Goal: Find contact information: Find contact information

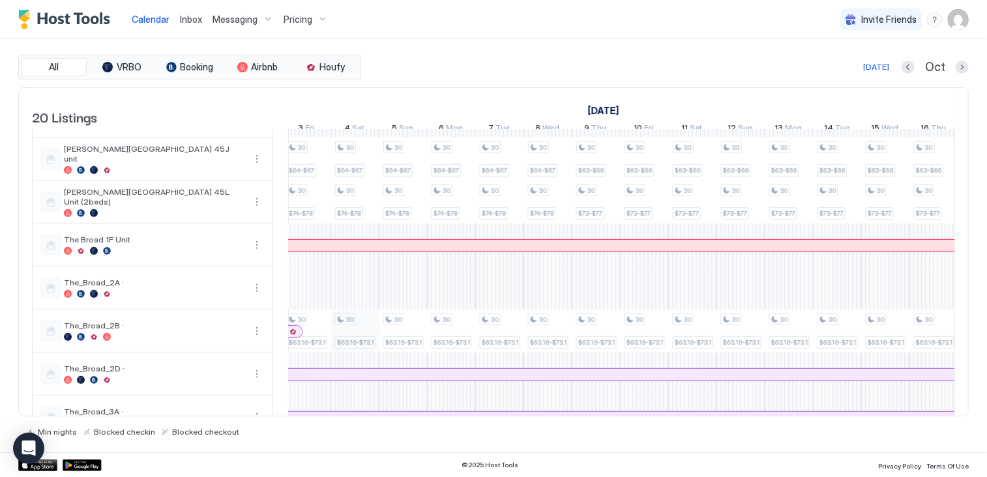
click at [360, 343] on div "30 $65-$68 30 $75-$79 30 $63.16 30 $65-$68 30 $75-$79 30 $63.16 30 $65-$68 30 $…" at bounding box center [427, 175] width 2605 height 872
click at [360, 344] on div "30 $63.16-$73.16" at bounding box center [355, 331] width 40 height 35
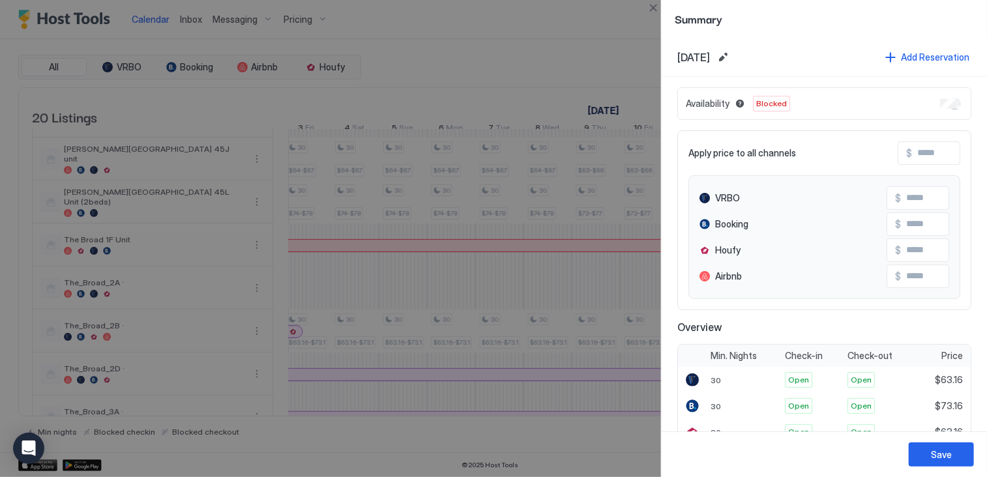
click at [710, 62] on span "[DATE]" at bounding box center [693, 57] width 33 height 13
click at [731, 59] on button "Edit date range" at bounding box center [723, 58] width 16 height 16
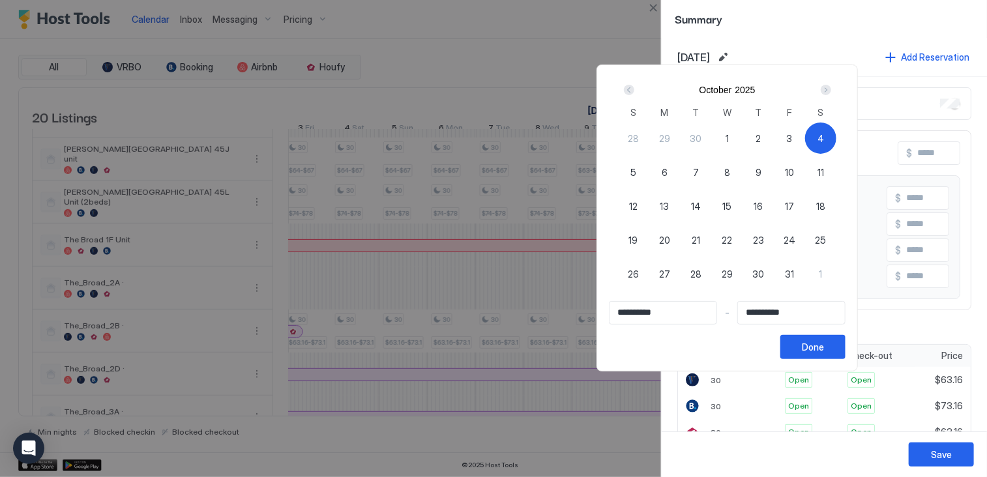
click at [694, 319] on input "**********" at bounding box center [662, 313] width 107 height 22
click at [832, 317] on input "**********" at bounding box center [791, 313] width 107 height 22
click at [831, 91] on div "Next" at bounding box center [826, 90] width 10 height 10
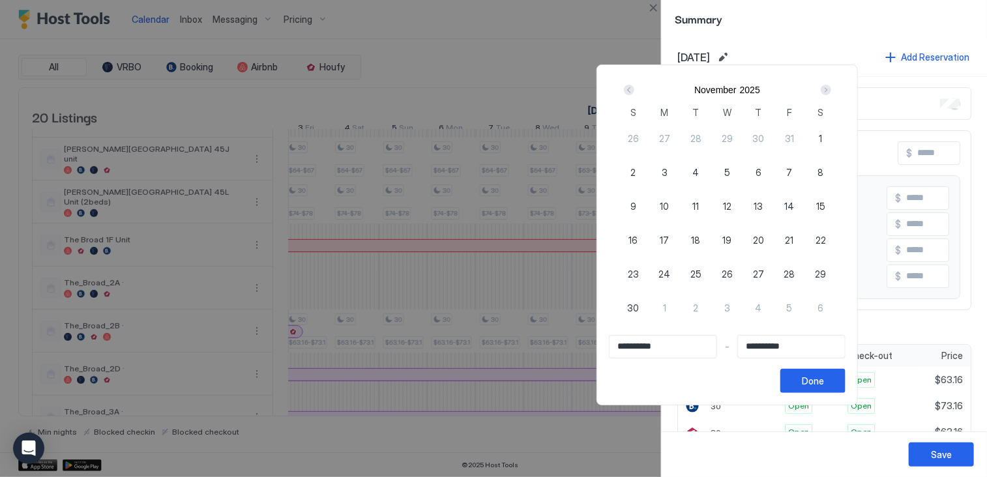
click at [831, 91] on div "Next" at bounding box center [826, 90] width 10 height 10
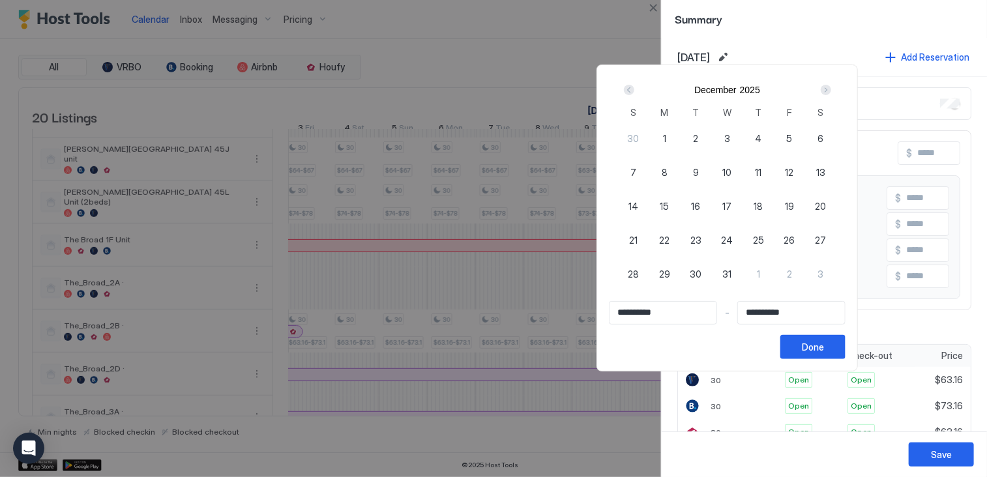
click at [831, 91] on div "Next" at bounding box center [826, 90] width 10 height 10
click at [825, 209] on span "21" at bounding box center [821, 206] width 8 height 14
type input "**********"
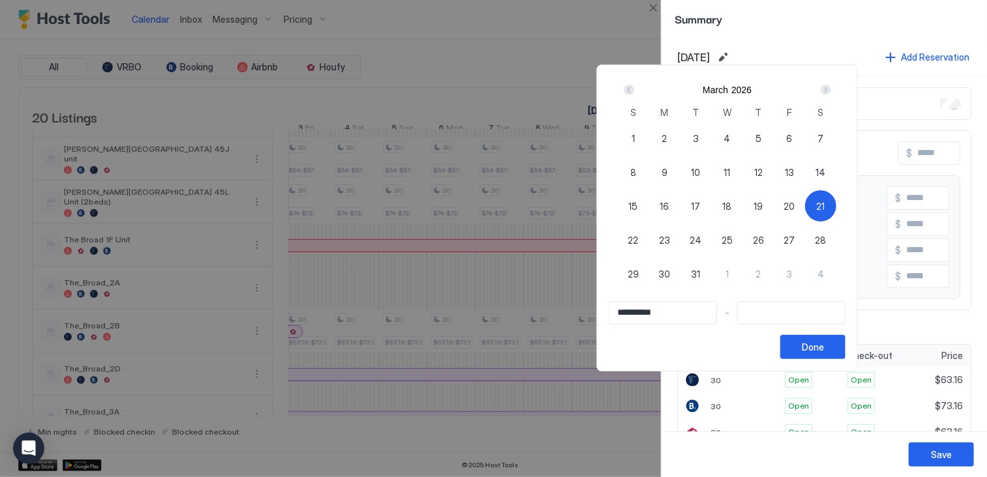
click at [825, 201] on span "21" at bounding box center [821, 206] width 8 height 14
type input "**********"
click at [634, 91] on div "Prev" at bounding box center [629, 90] width 10 height 10
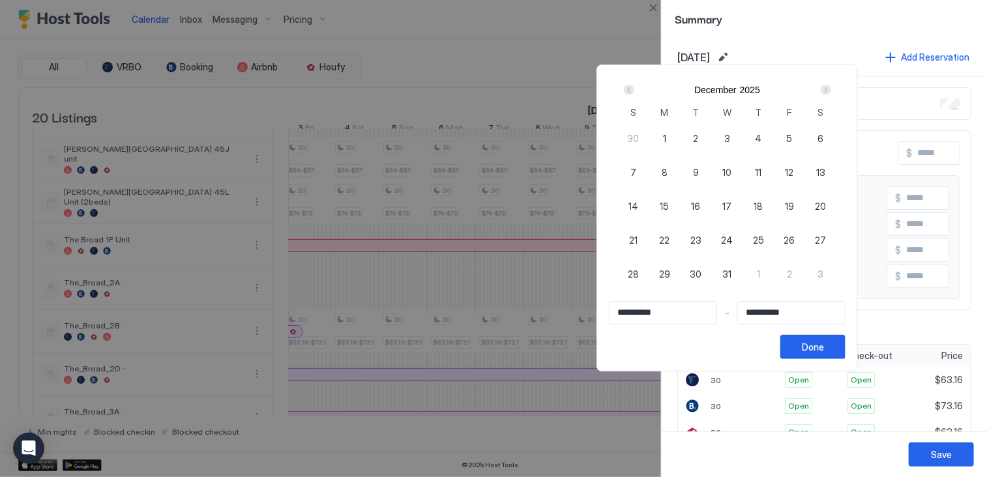
click at [634, 91] on div "Prev" at bounding box center [629, 90] width 10 height 10
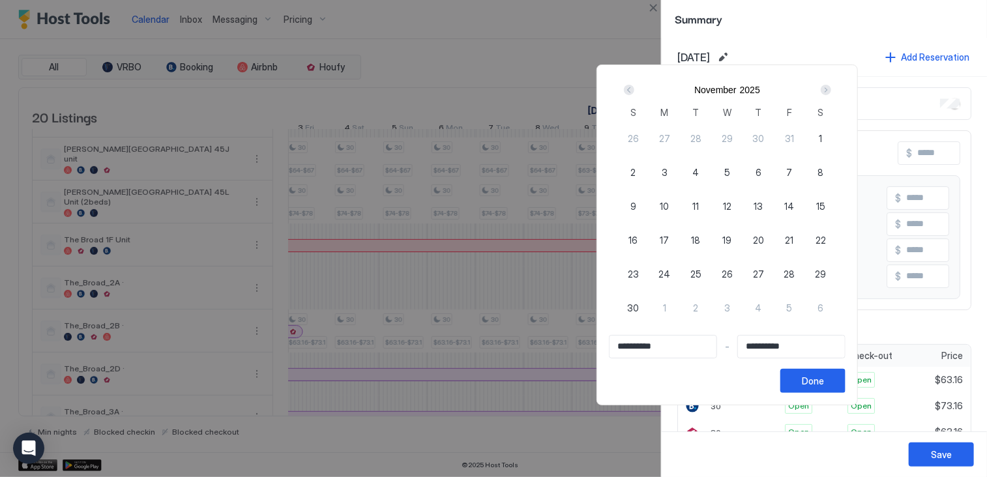
click at [634, 91] on div "Prev" at bounding box center [629, 90] width 10 height 10
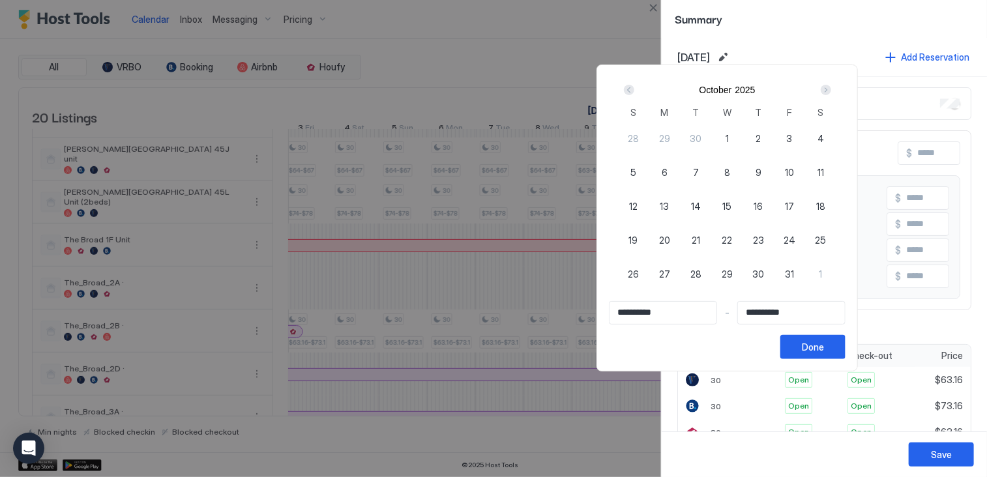
click at [824, 140] on span "4" at bounding box center [820, 139] width 7 height 14
type input "**********"
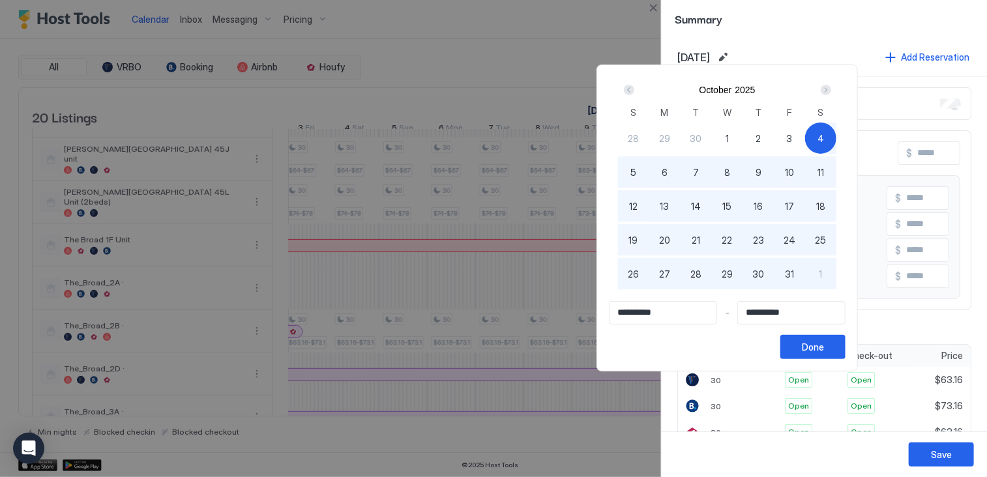
click at [831, 88] on div "Next" at bounding box center [826, 90] width 10 height 10
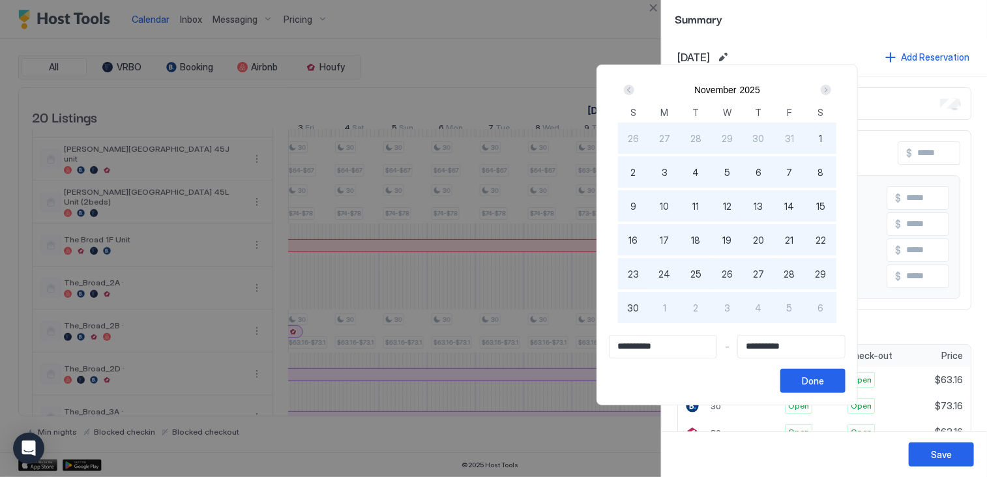
click at [831, 88] on div "Next" at bounding box center [826, 90] width 10 height 10
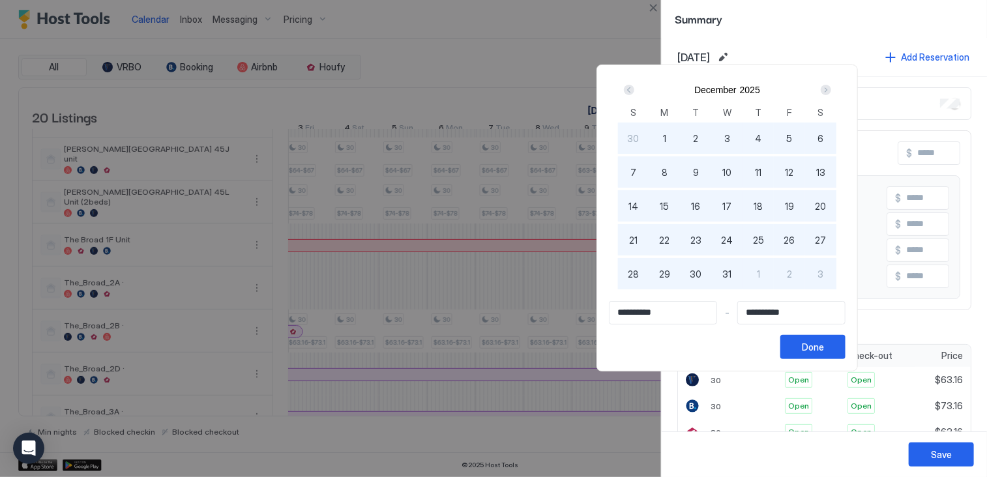
click at [831, 88] on div "Next" at bounding box center [826, 90] width 10 height 10
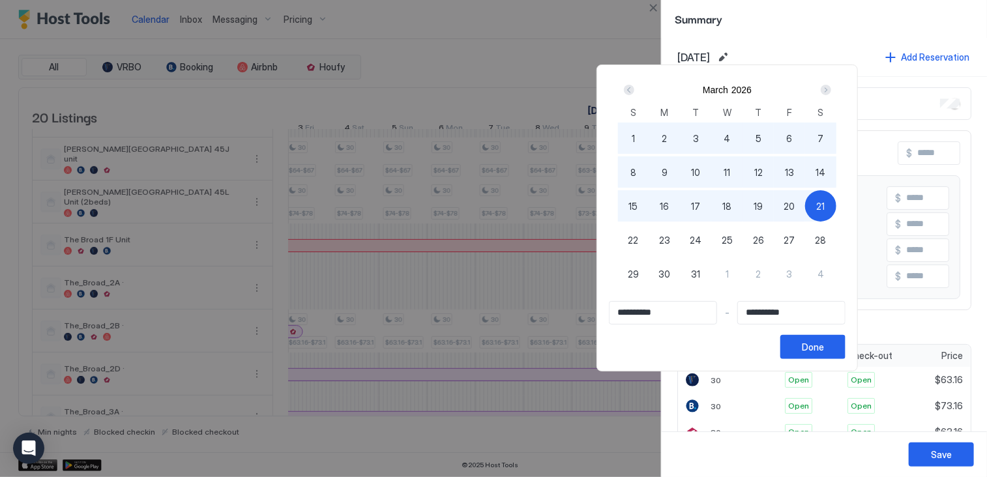
click at [825, 211] on span "21" at bounding box center [821, 206] width 8 height 14
click at [824, 348] on div "Done" at bounding box center [813, 347] width 22 height 14
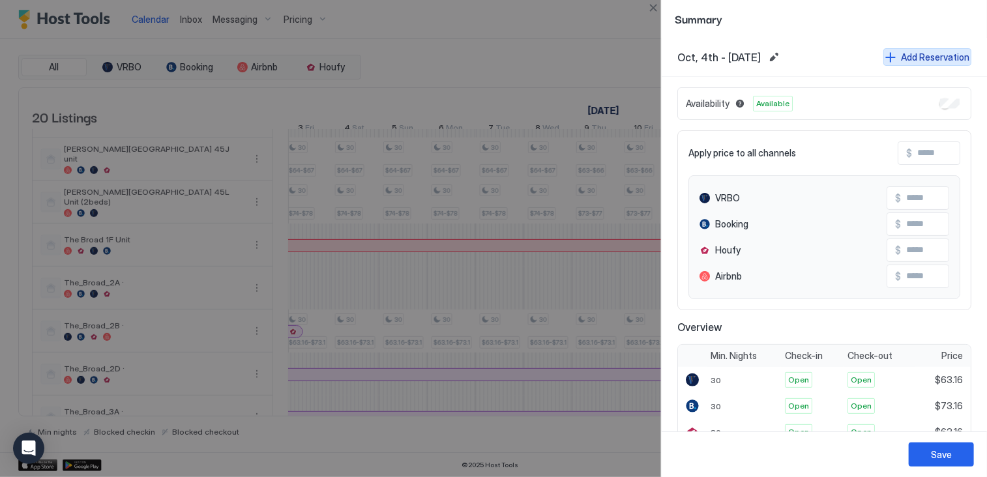
click at [909, 54] on div "Add Reservation" at bounding box center [935, 57] width 68 height 14
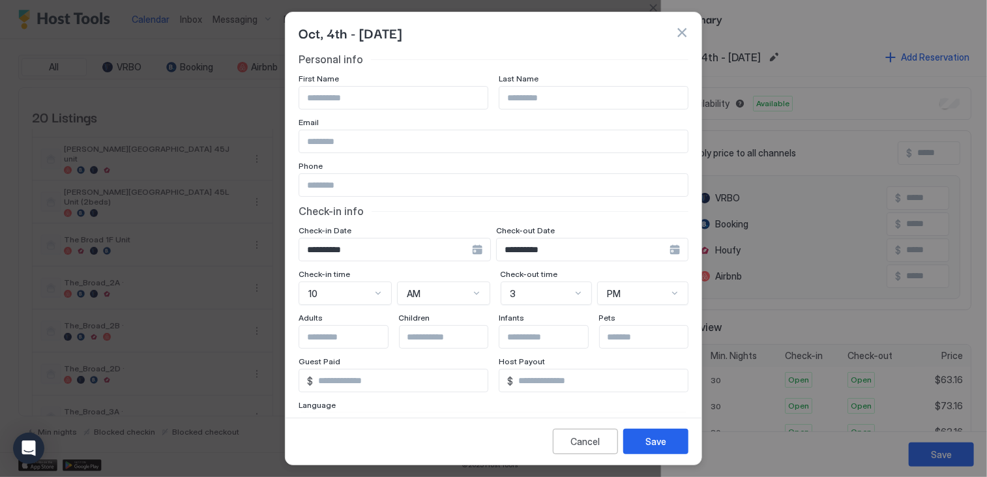
click at [342, 101] on input "Input Field" at bounding box center [393, 98] width 188 height 22
type input "*******"
type input "***"
type input "**********"
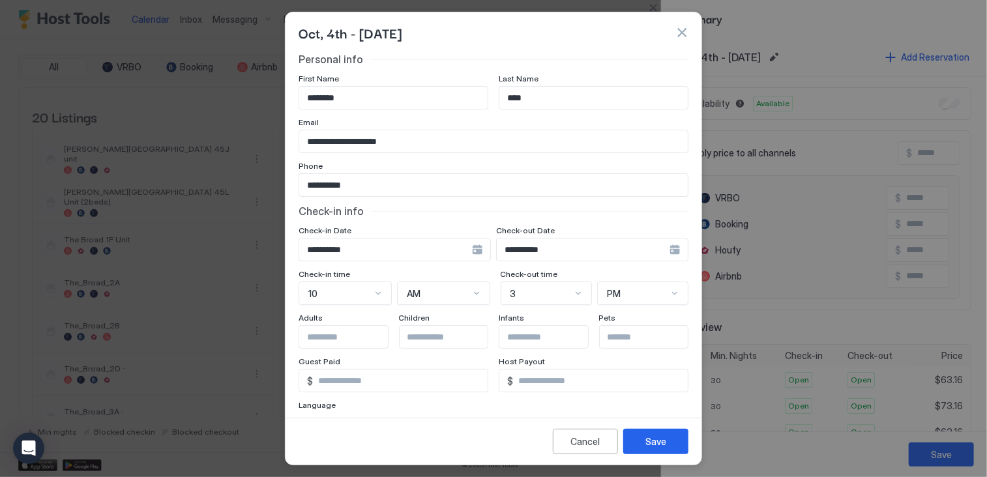
click at [437, 157] on div "**********" at bounding box center [494, 287] width 390 height 469
click at [339, 336] on input "Input Field" at bounding box center [352, 337] width 107 height 22
type input "*"
click at [690, 200] on div "**********" at bounding box center [493, 232] width 416 height 359
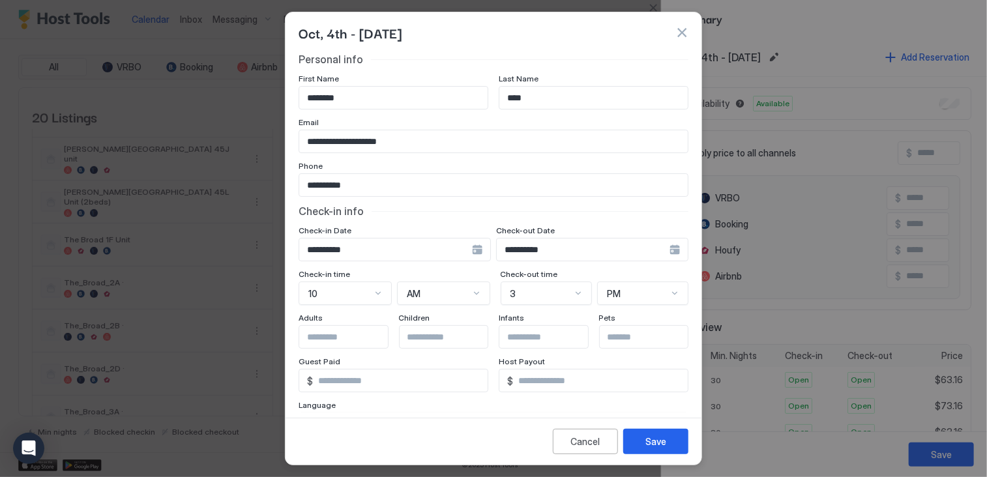
scroll to position [63, 0]
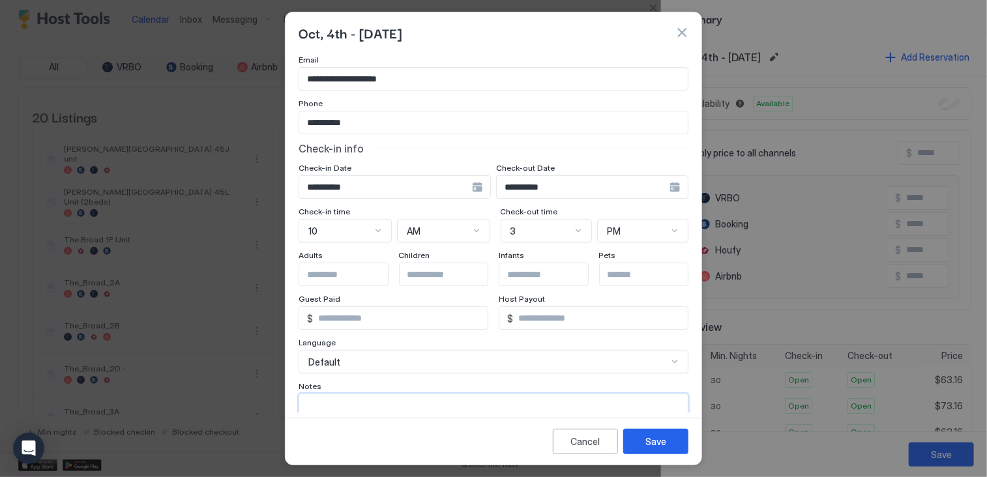
click at [326, 398] on textarea "Input Field" at bounding box center [493, 426] width 388 height 64
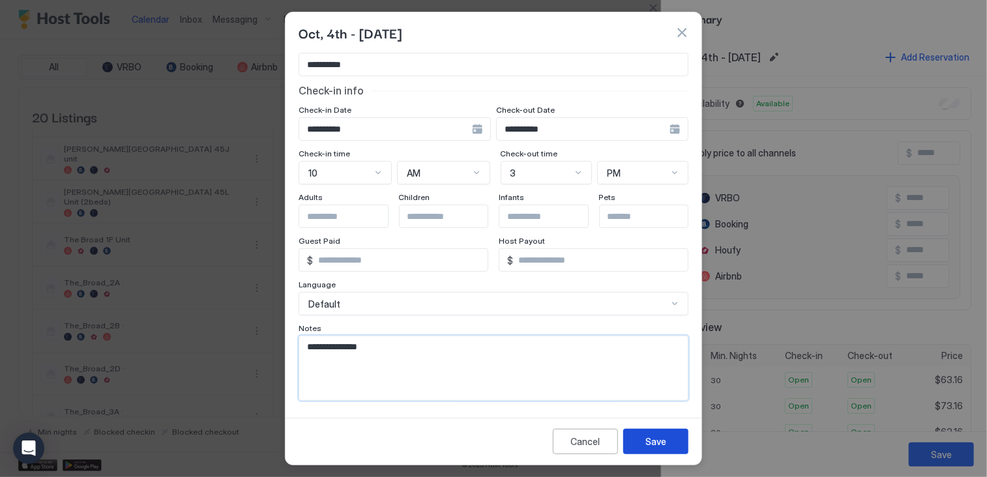
type textarea "**********"
click at [652, 438] on div "Save" at bounding box center [655, 442] width 21 height 14
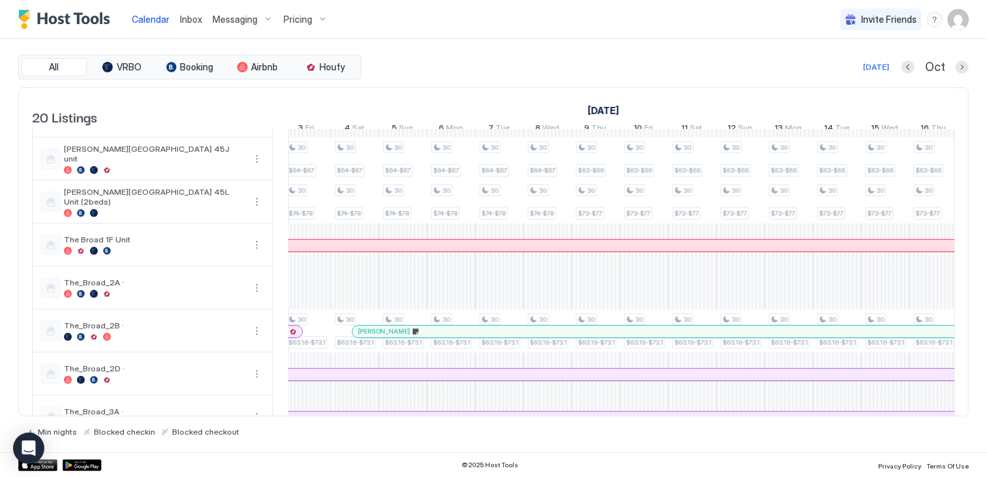
scroll to position [130, 0]
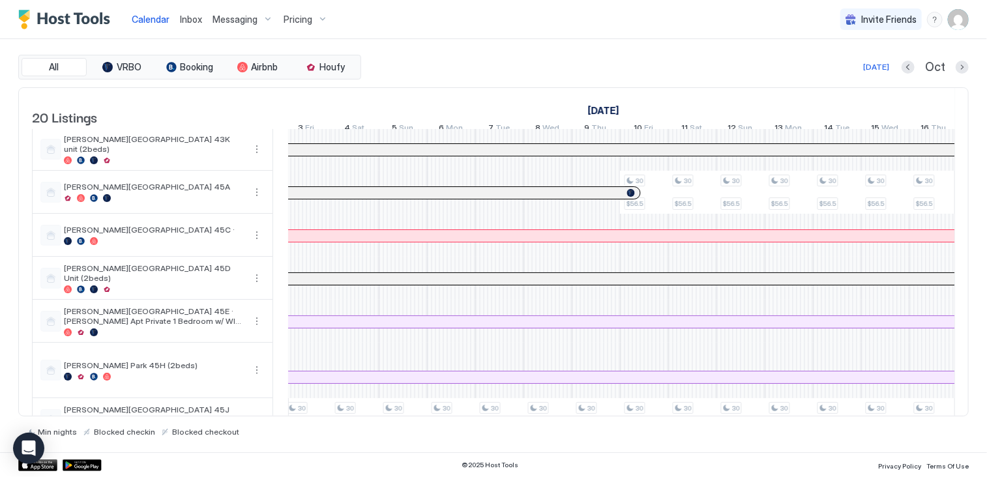
click at [962, 23] on img "User profile" at bounding box center [958, 19] width 21 height 21
click at [834, 72] on span "Settings" at bounding box center [840, 73] width 35 height 12
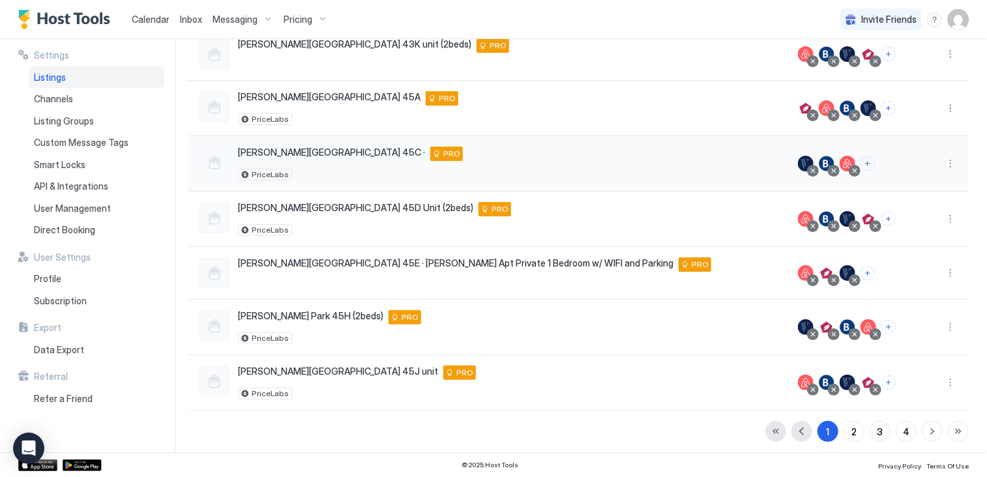
scroll to position [300, 0]
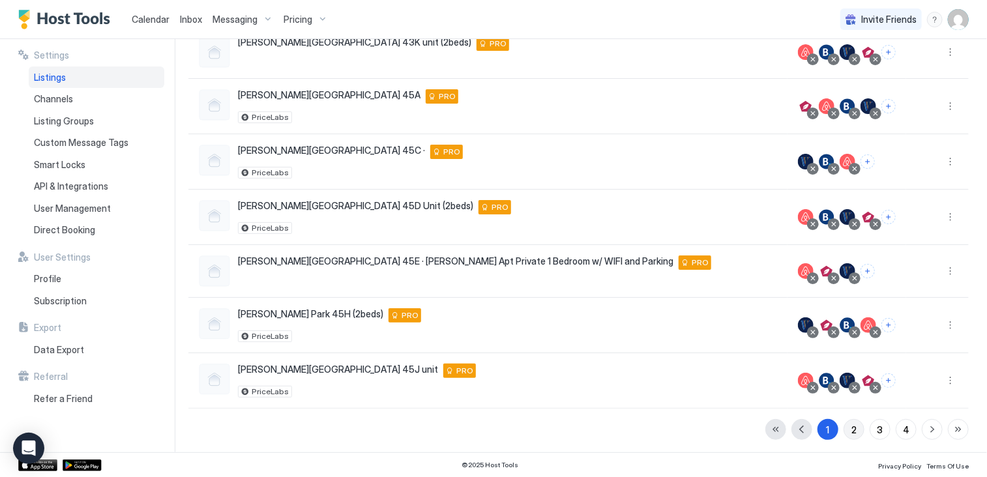
click at [851, 430] on div "2" at bounding box center [853, 430] width 5 height 14
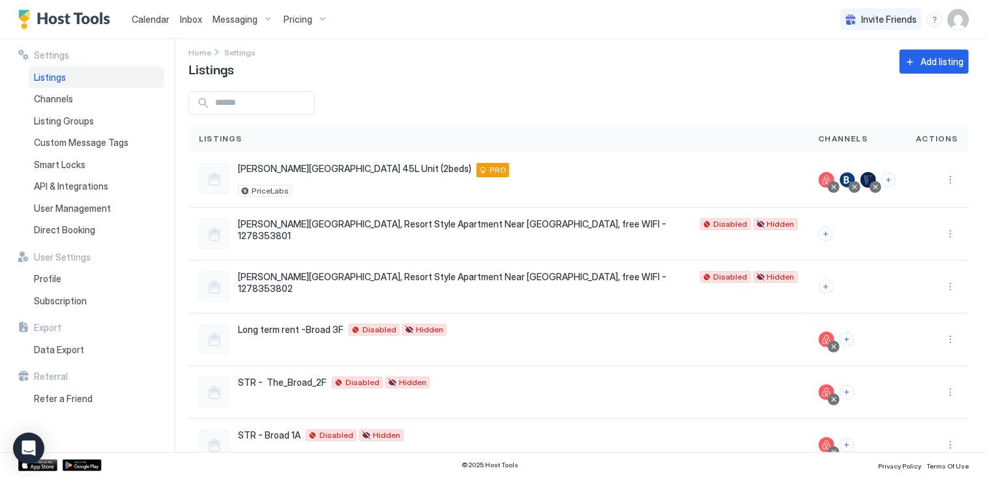
scroll to position [0, 0]
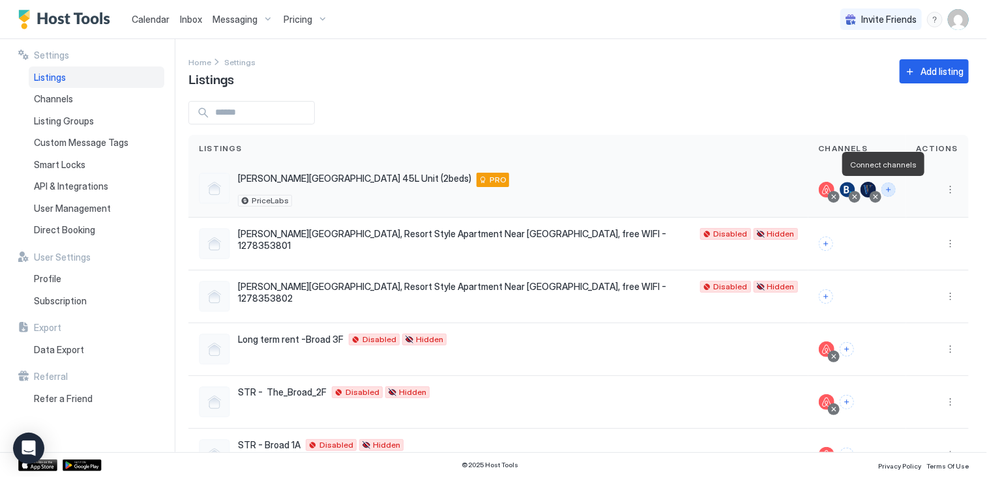
click at [881, 190] on button "Connect channels" at bounding box center [888, 189] width 14 height 14
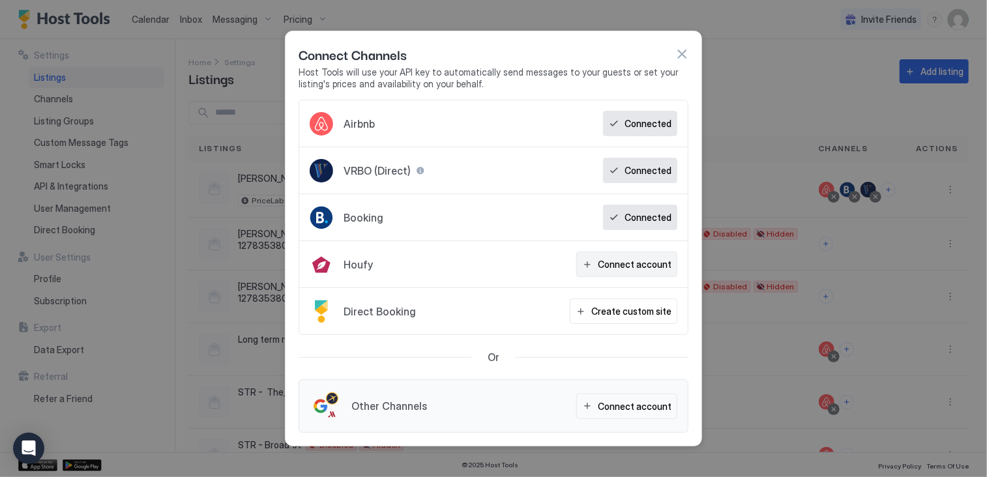
click at [651, 263] on div "Connect account" at bounding box center [635, 264] width 74 height 14
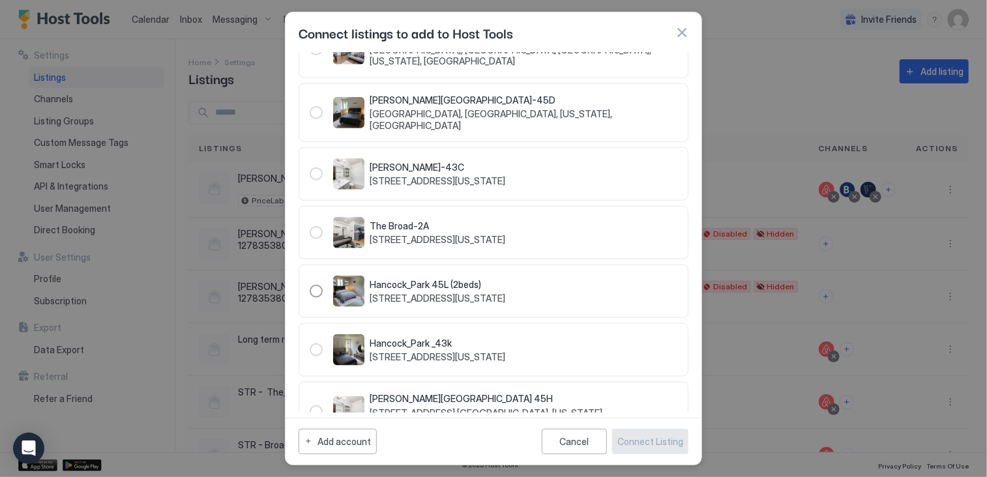
scroll to position [717, 0]
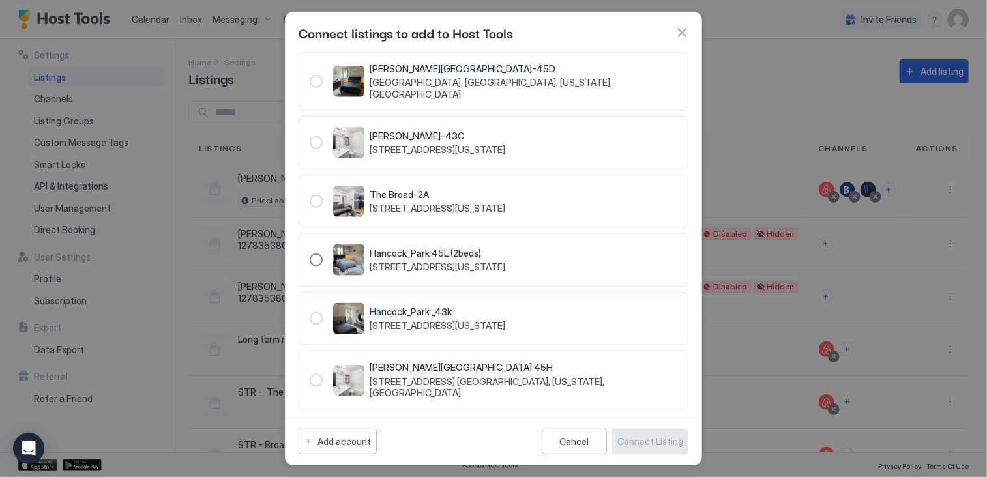
click at [313, 265] on div "124427" at bounding box center [316, 260] width 13 height 13
click at [635, 437] on div "Connect Listing" at bounding box center [650, 442] width 66 height 14
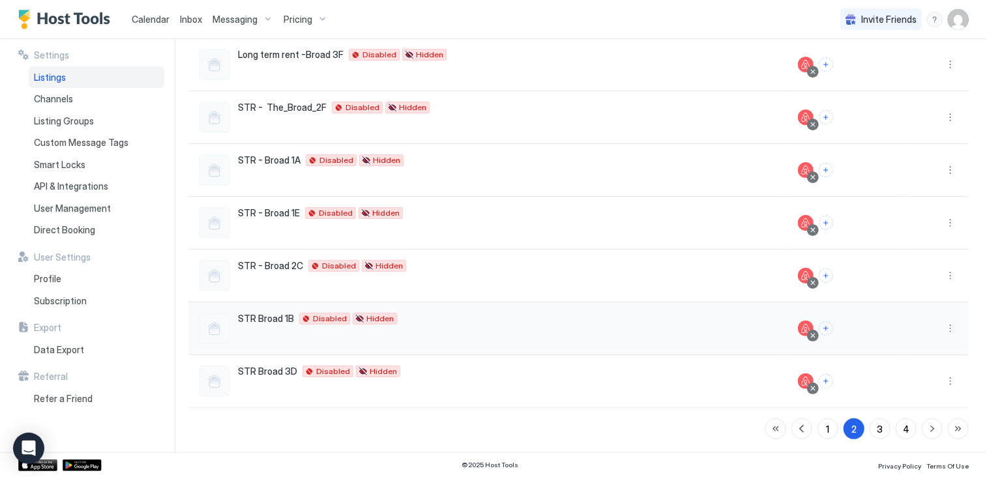
scroll to position [285, 0]
click at [817, 426] on button "1" at bounding box center [827, 428] width 21 height 21
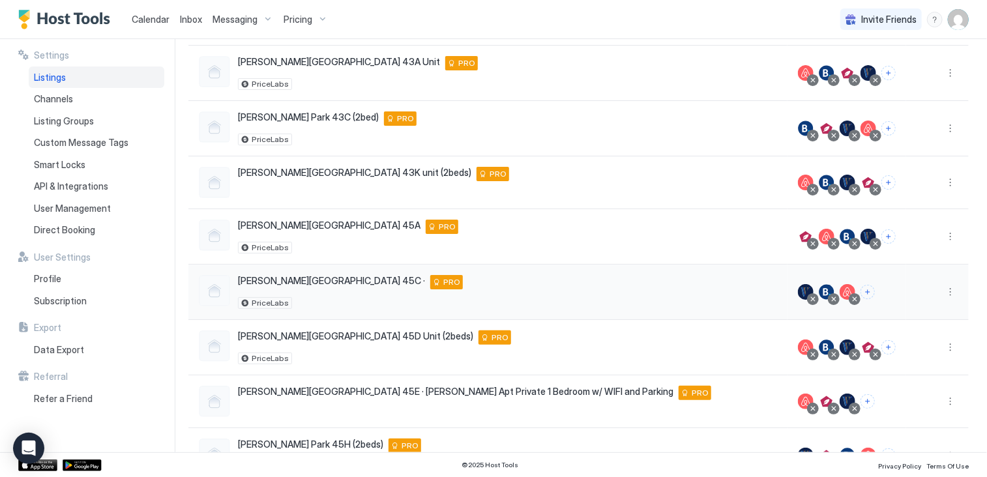
scroll to position [155, 0]
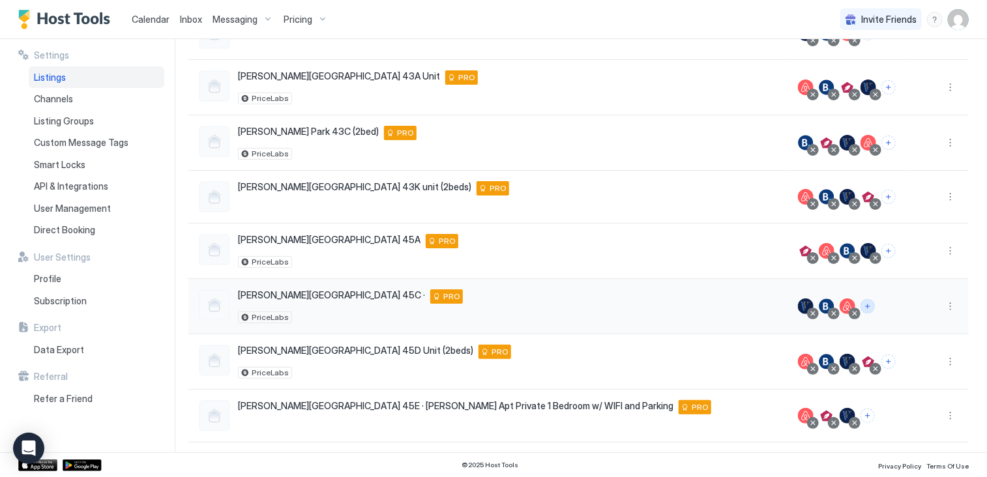
click at [860, 302] on button "Connect channels" at bounding box center [867, 306] width 14 height 14
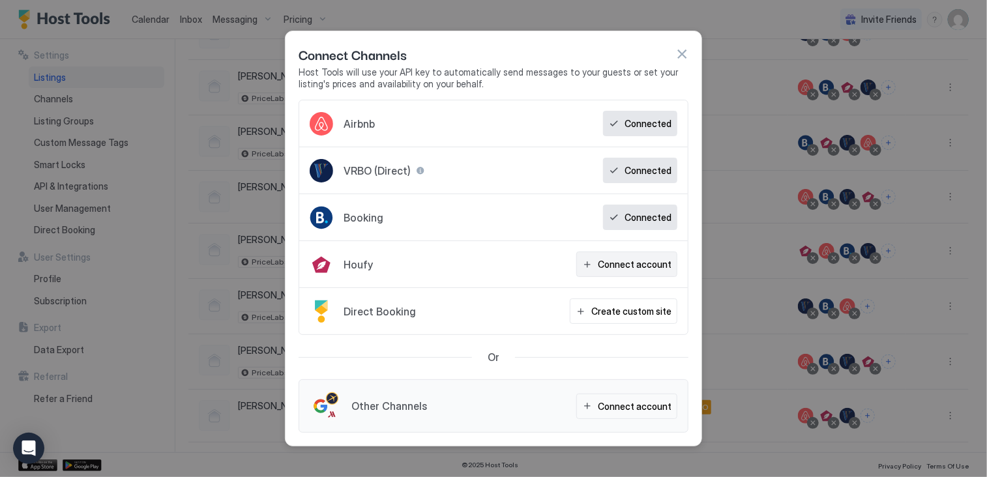
click at [638, 263] on div "Connect account" at bounding box center [635, 264] width 74 height 14
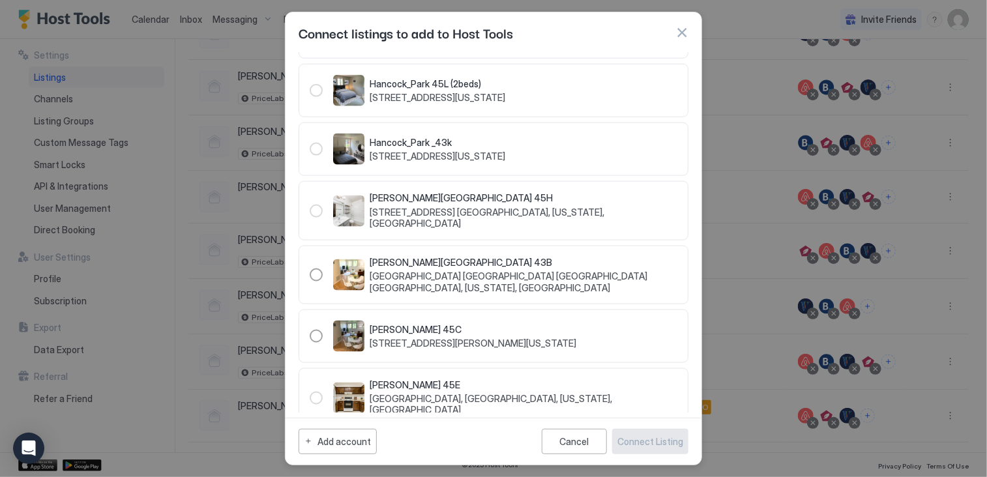
scroll to position [912, 0]
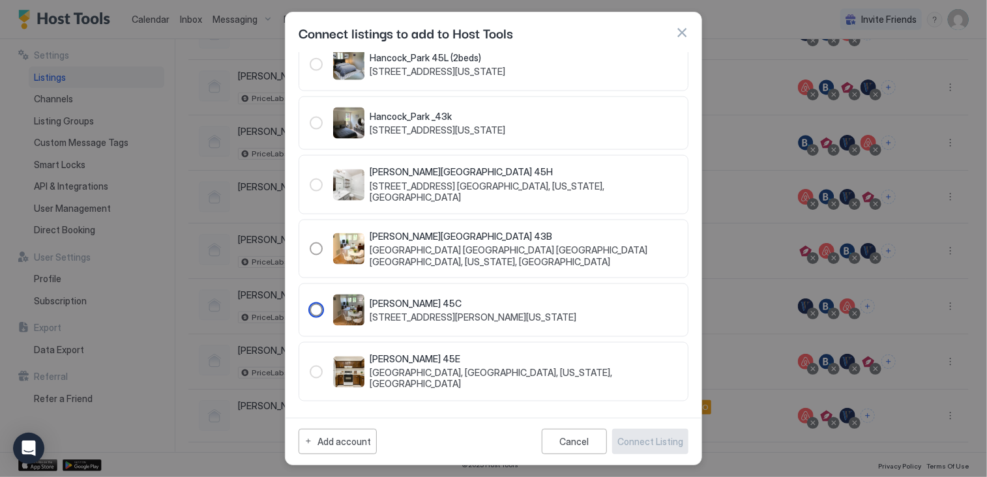
click at [315, 313] on div "150995" at bounding box center [316, 310] width 13 height 13
click at [671, 438] on div "Connect Listing" at bounding box center [650, 442] width 66 height 14
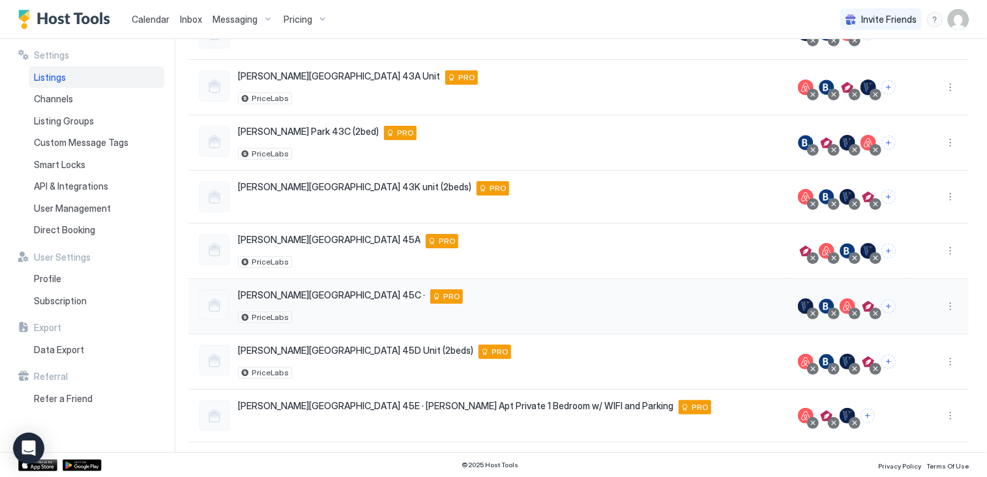
scroll to position [25, 0]
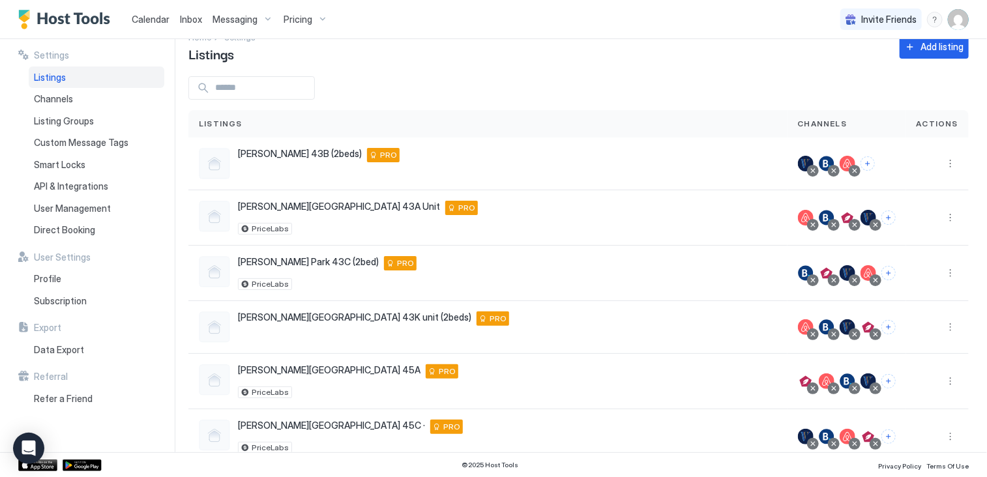
click at [297, 91] on input "Input Field" at bounding box center [262, 88] width 104 height 22
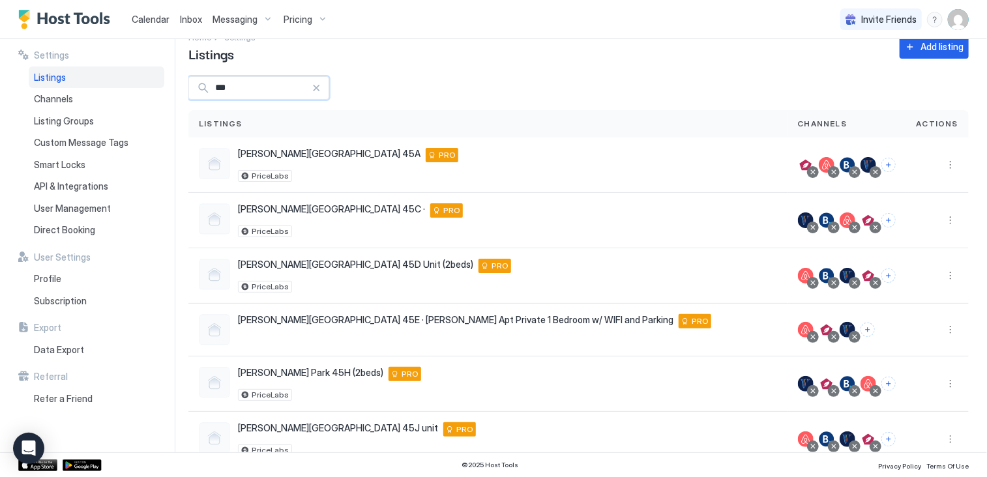
scroll to position [0, 0]
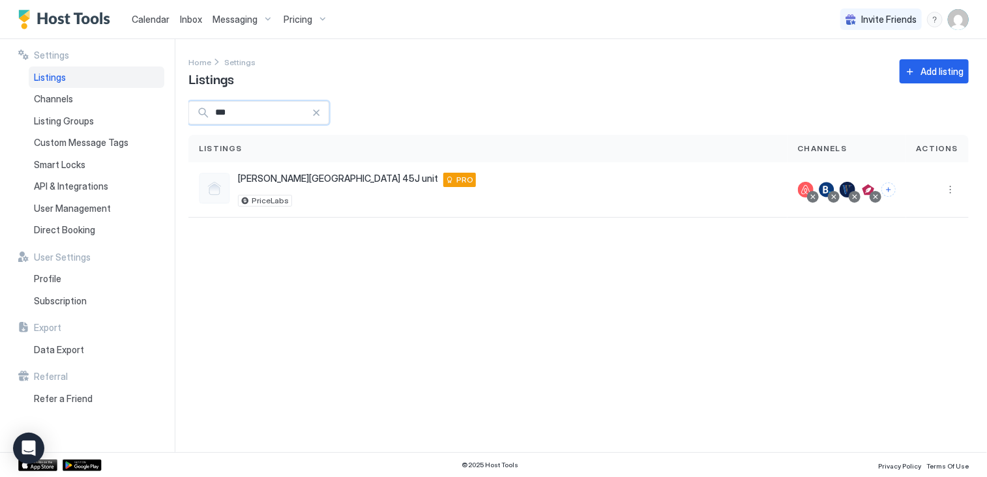
click at [231, 115] on input "***" at bounding box center [261, 113] width 102 height 22
click at [276, 114] on input "***" at bounding box center [261, 113] width 102 height 22
type input "***"
click at [435, 63] on div "Home Settings Listings Add listing" at bounding box center [578, 71] width 780 height 33
click at [141, 16] on span "Calendar" at bounding box center [151, 19] width 38 height 11
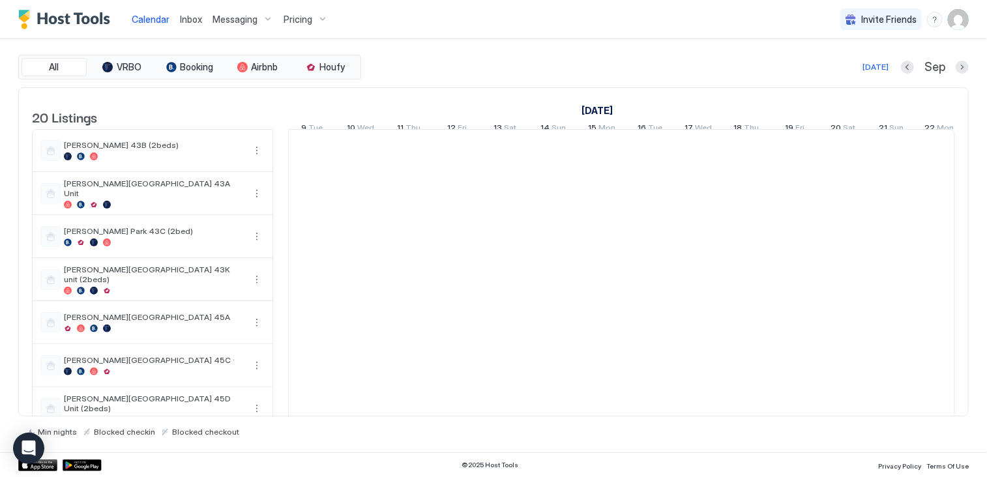
scroll to position [0, 724]
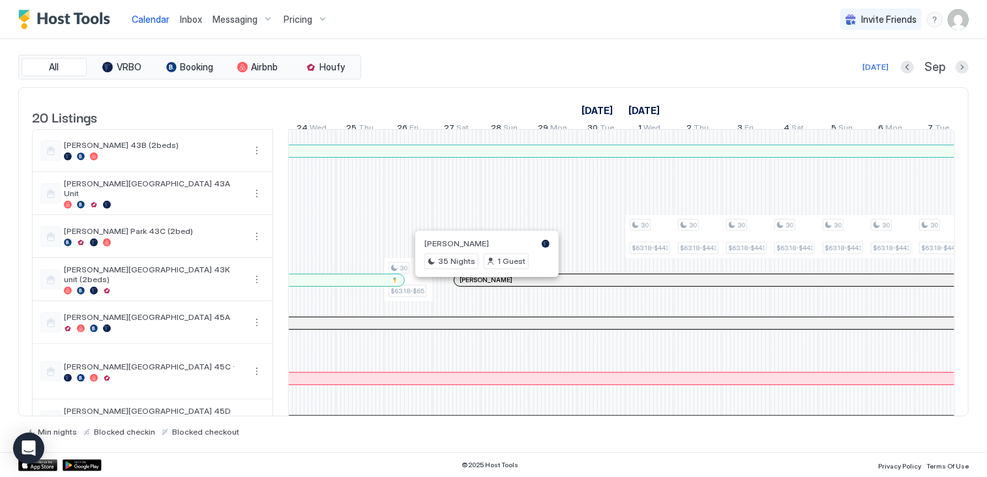
click at [484, 285] on div at bounding box center [484, 280] width 10 height 10
click at [529, 255] on div "35 Nights 1 Guest" at bounding box center [486, 262] width 125 height 16
click at [464, 239] on div "[PERSON_NAME]" at bounding box center [486, 244] width 125 height 10
click at [187, 294] on div at bounding box center [154, 291] width 180 height 8
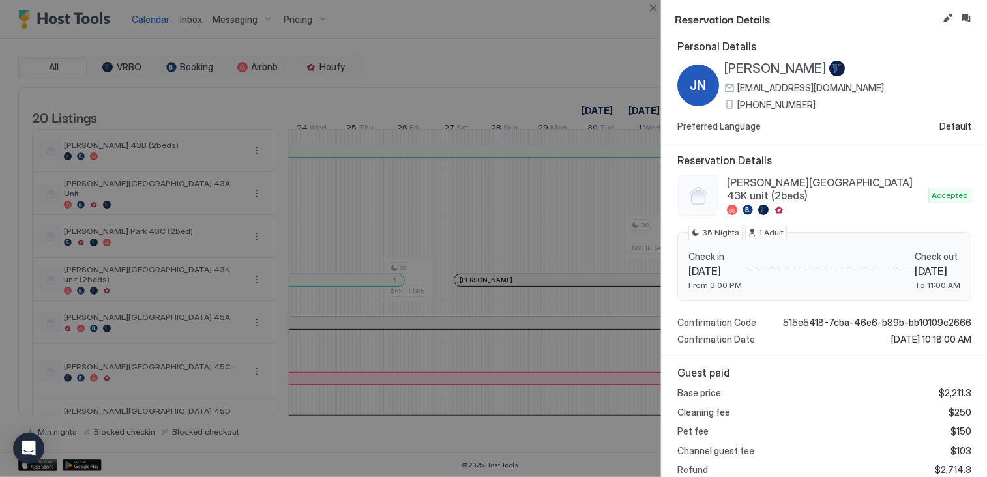
scroll to position [0, 0]
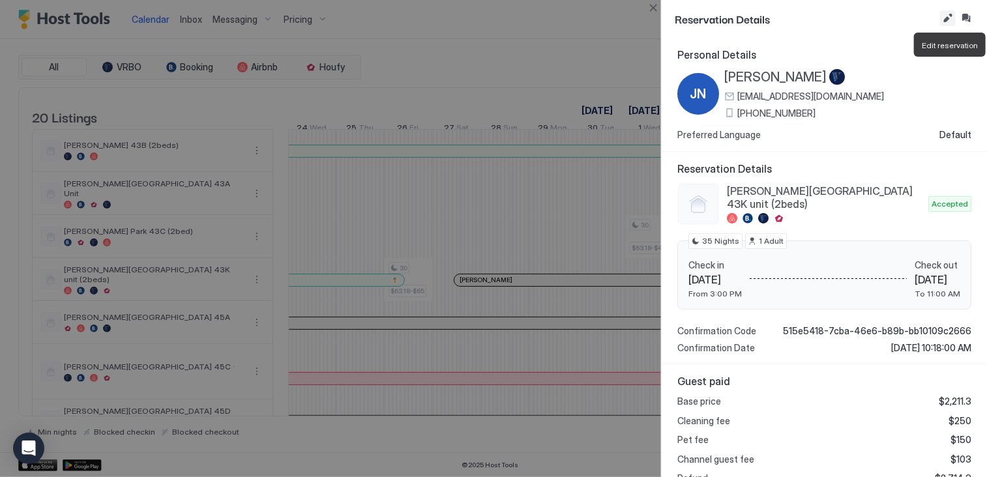
click at [946, 15] on button "Edit reservation" at bounding box center [948, 18] width 16 height 16
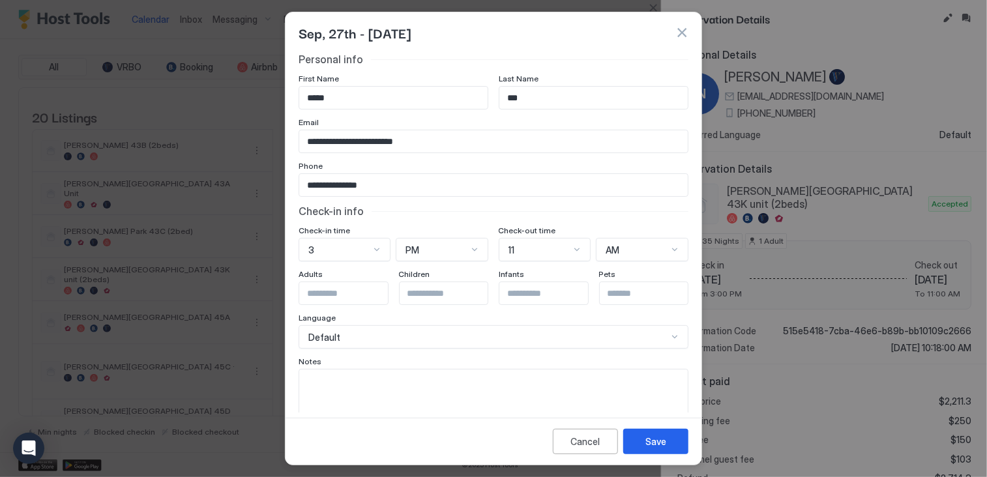
click at [688, 31] on div "Sep, 27th - [DATE]" at bounding box center [493, 32] width 416 height 40
click at [683, 36] on button "button" at bounding box center [681, 32] width 13 height 13
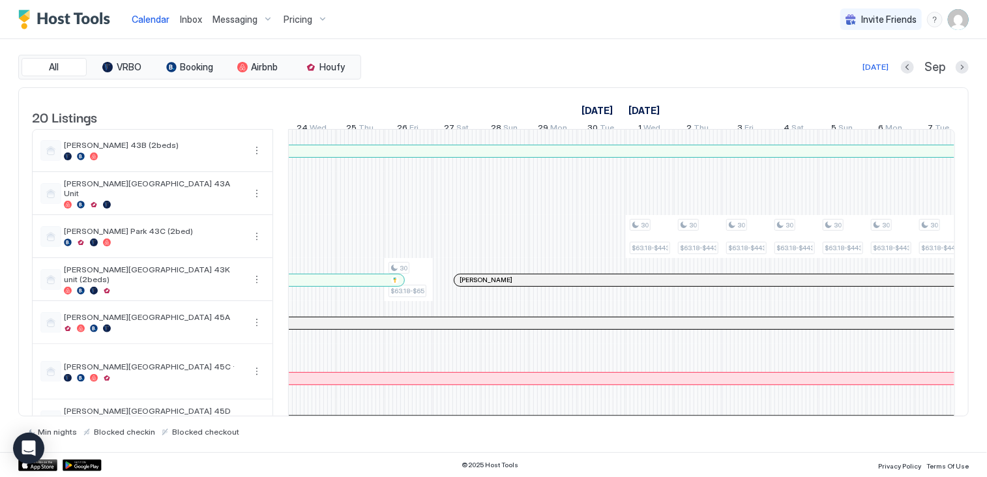
click at [521, 285] on div at bounding box center [521, 280] width 10 height 10
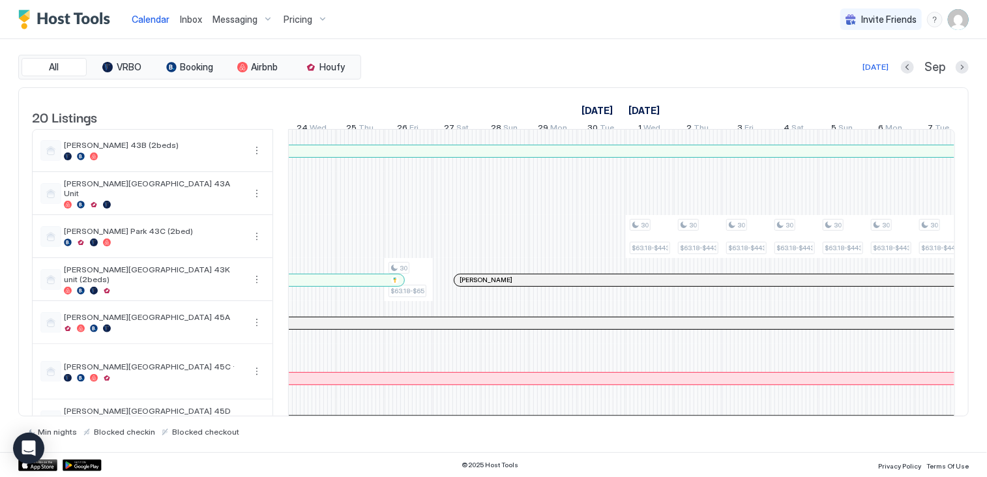
click at [469, 284] on span "[PERSON_NAME]" at bounding box center [486, 280] width 53 height 8
click at [463, 284] on span "[PERSON_NAME]" at bounding box center [486, 280] width 53 height 8
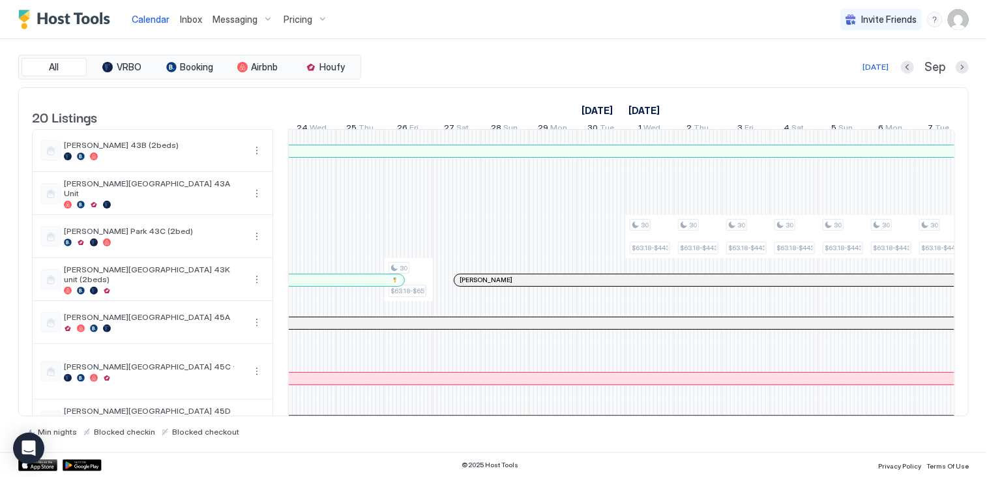
click at [463, 284] on span "[PERSON_NAME]" at bounding box center [486, 280] width 53 height 8
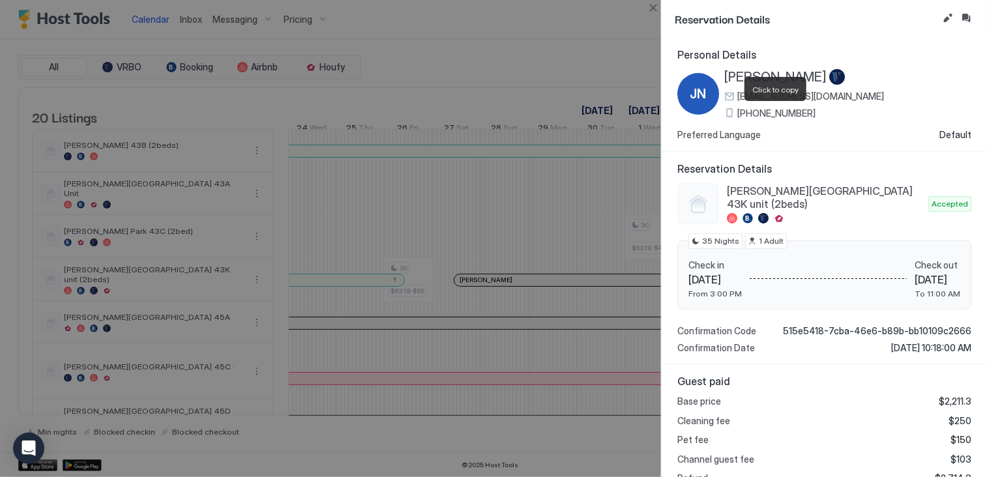
drag, startPoint x: 834, startPoint y: 109, endPoint x: 742, endPoint y: 115, distance: 92.7
click at [742, 115] on div "[PHONE_NUMBER]" at bounding box center [804, 114] width 160 height 12
copy span "[PHONE_NUMBER]"
click at [879, 49] on span "Personal Details" at bounding box center [824, 54] width 294 height 13
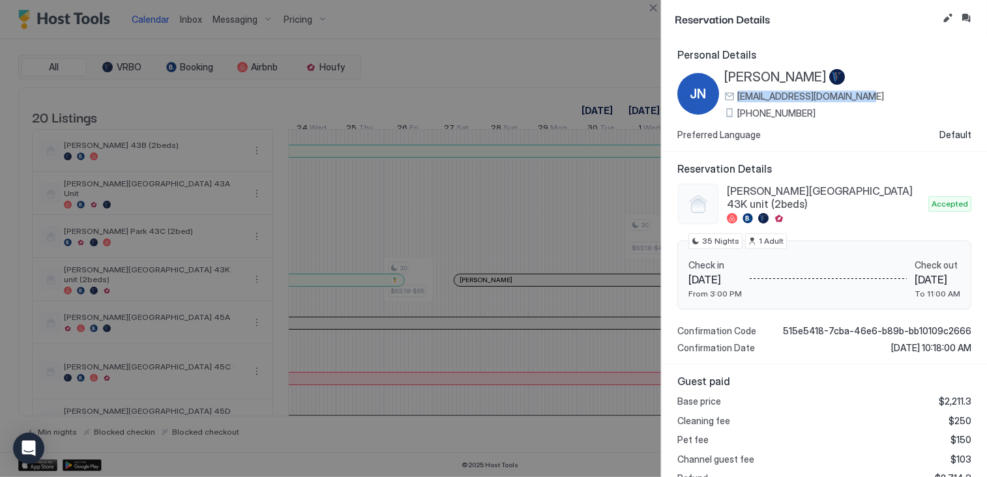
drag, startPoint x: 876, startPoint y: 93, endPoint x: 735, endPoint y: 93, distance: 140.8
click at [735, 93] on div "[PERSON_NAME] [PERSON_NAME] [EMAIL_ADDRESS][DOMAIN_NAME] [PHONE_NUMBER]" at bounding box center [824, 94] width 294 height 50
copy span "[EMAIL_ADDRESS][DOMAIN_NAME]"
click at [568, 59] on div at bounding box center [493, 238] width 987 height 477
click at [651, 13] on button "Close" at bounding box center [653, 8] width 16 height 16
